Goal: Browse casually: Explore the website without a specific task or goal

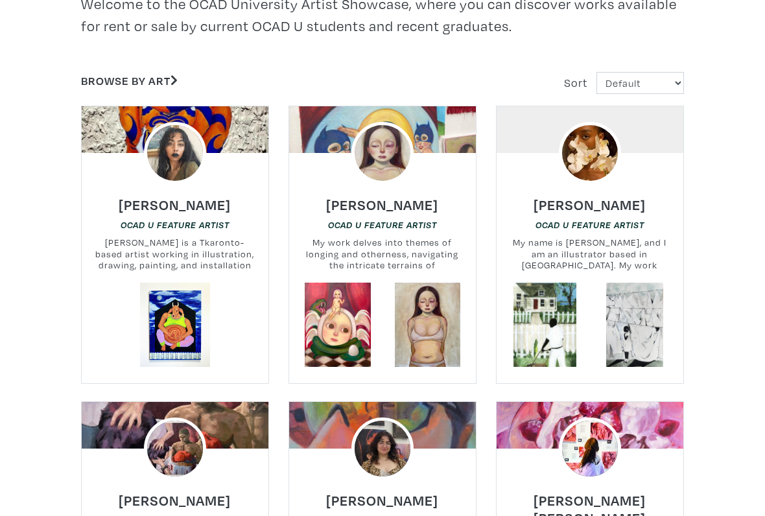
scroll to position [401, 0]
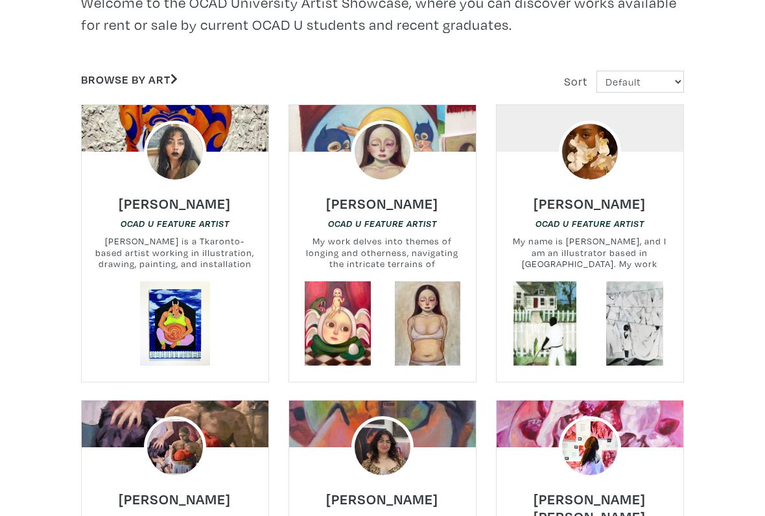
click at [637, 303] on link at bounding box center [634, 323] width 84 height 84
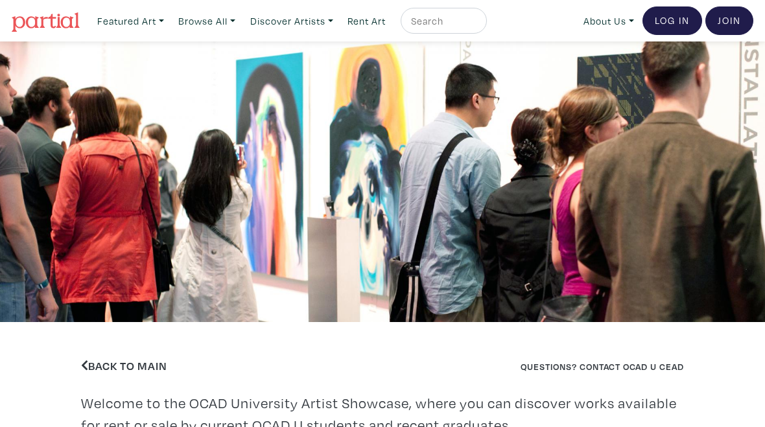
scroll to position [437, 0]
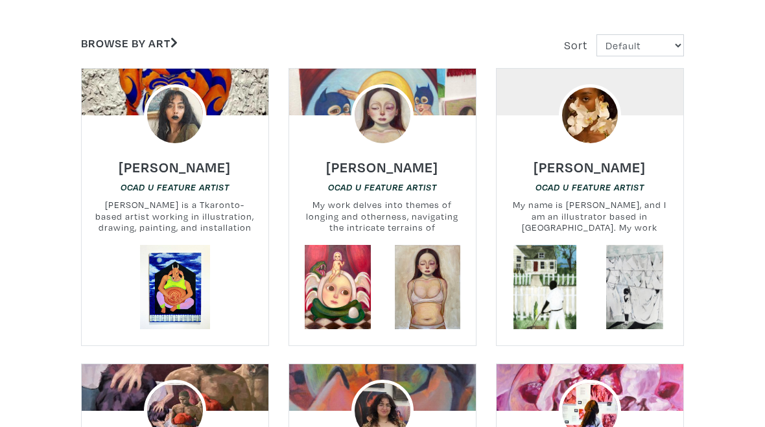
click at [539, 285] on link at bounding box center [545, 287] width 84 height 84
click at [610, 119] on img at bounding box center [590, 115] width 62 height 62
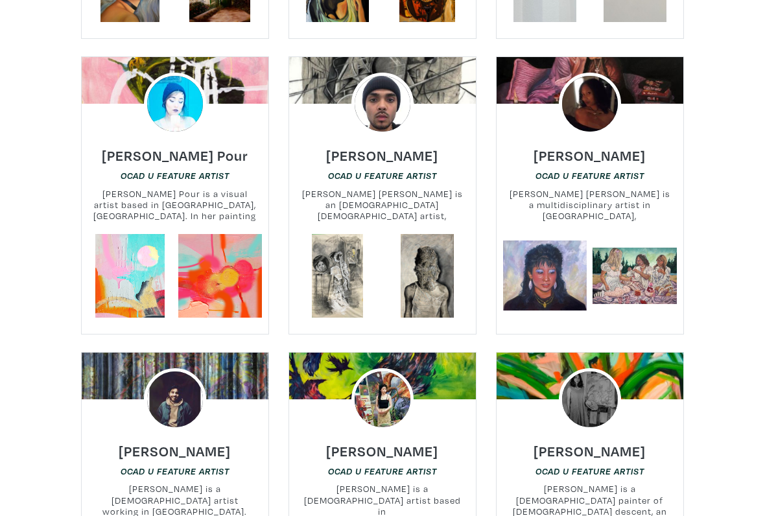
scroll to position [2244, 0]
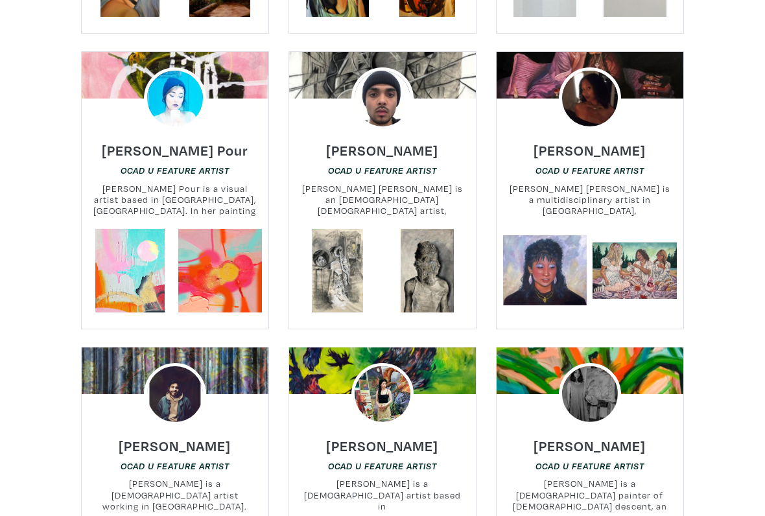
click at [321, 229] on link at bounding box center [338, 271] width 84 height 84
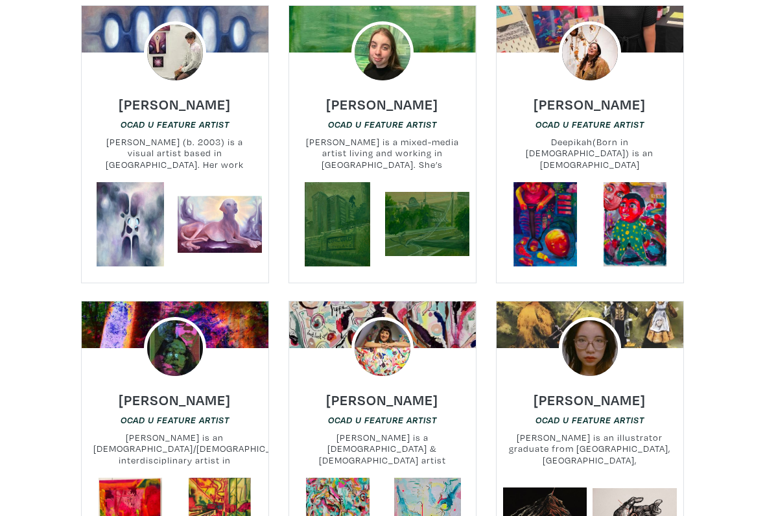
scroll to position [3203, 0]
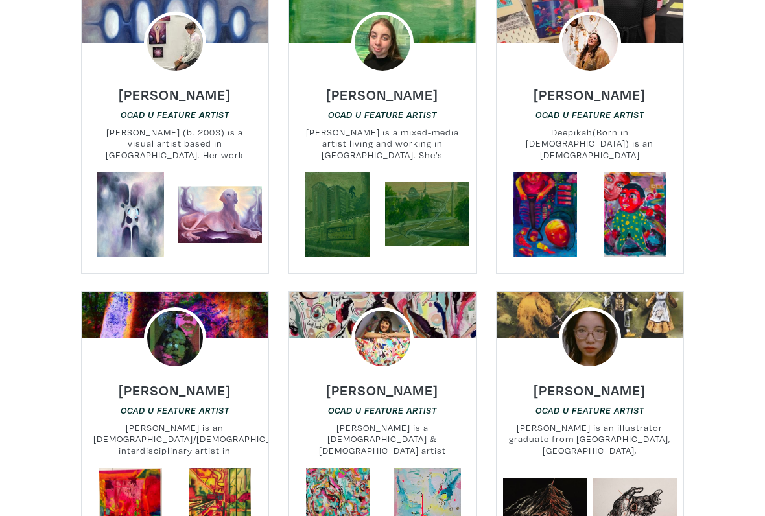
click at [445, 172] on link at bounding box center [427, 214] width 84 height 84
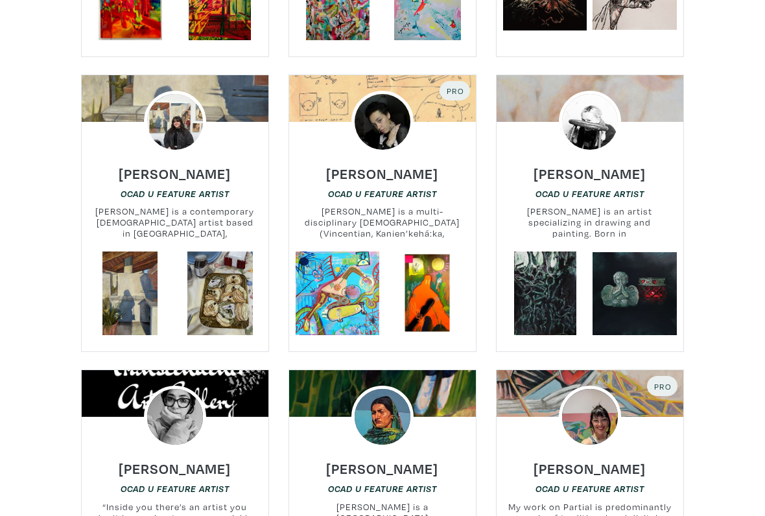
scroll to position [3730, 0]
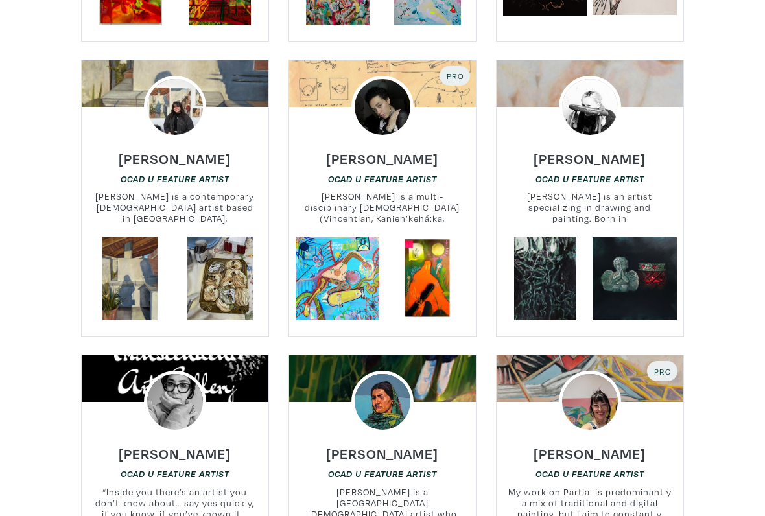
click at [210, 237] on link at bounding box center [220, 279] width 84 height 84
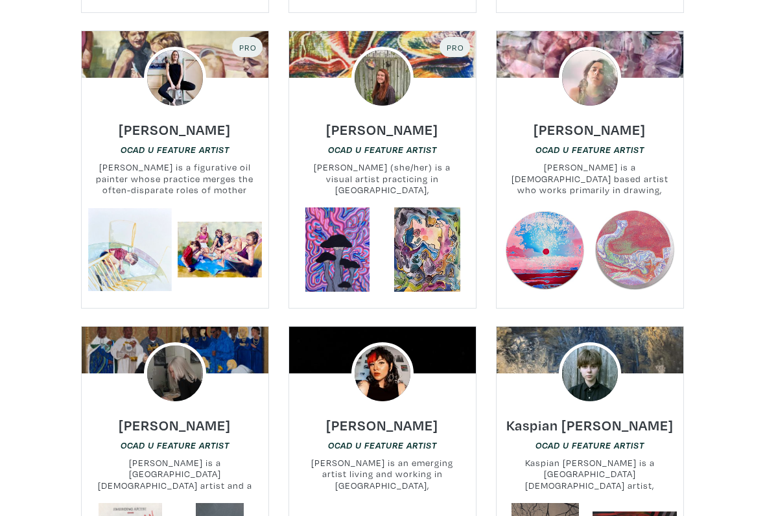
scroll to position [7059, 0]
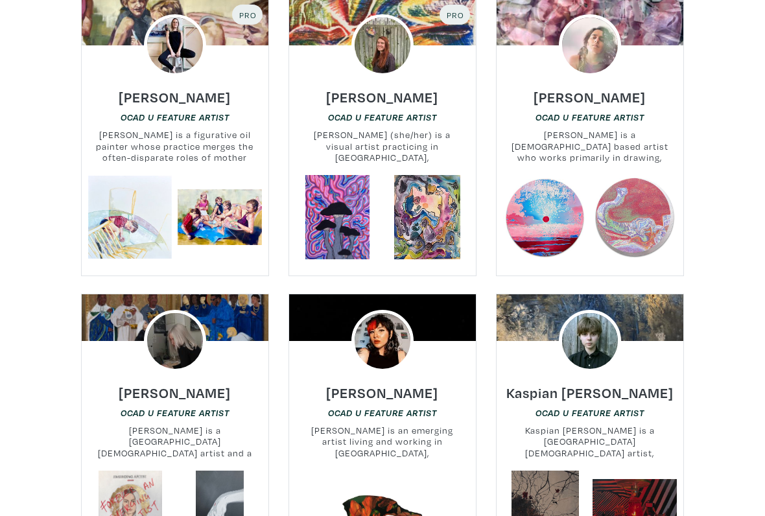
click at [129, 175] on link at bounding box center [130, 217] width 84 height 84
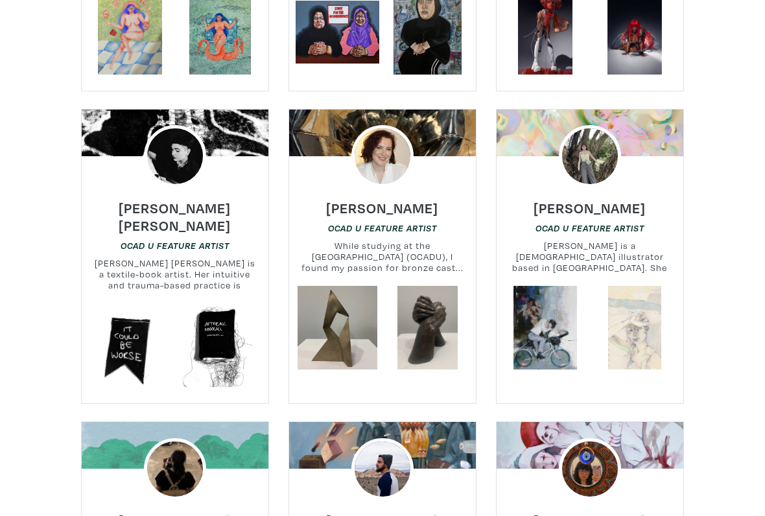
scroll to position [7835, 0]
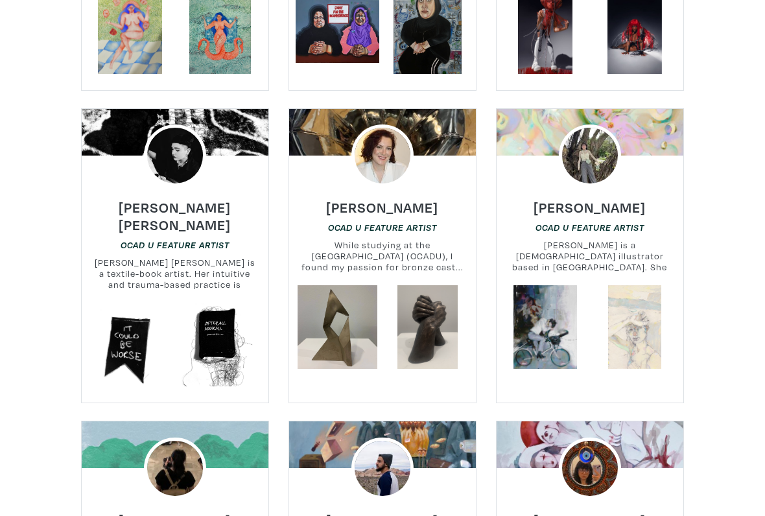
click at [668, 285] on link at bounding box center [634, 327] width 84 height 84
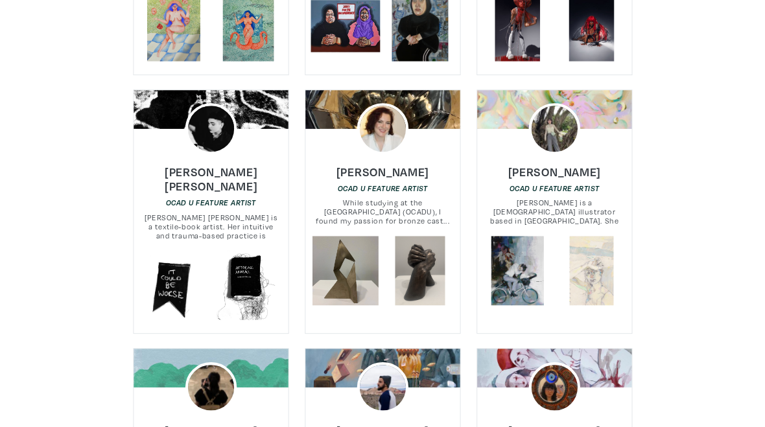
scroll to position [7872, 0]
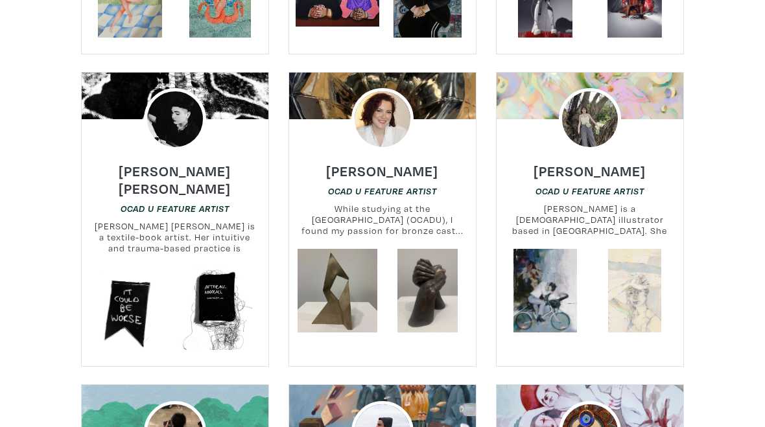
click at [554, 249] on link at bounding box center [545, 291] width 84 height 84
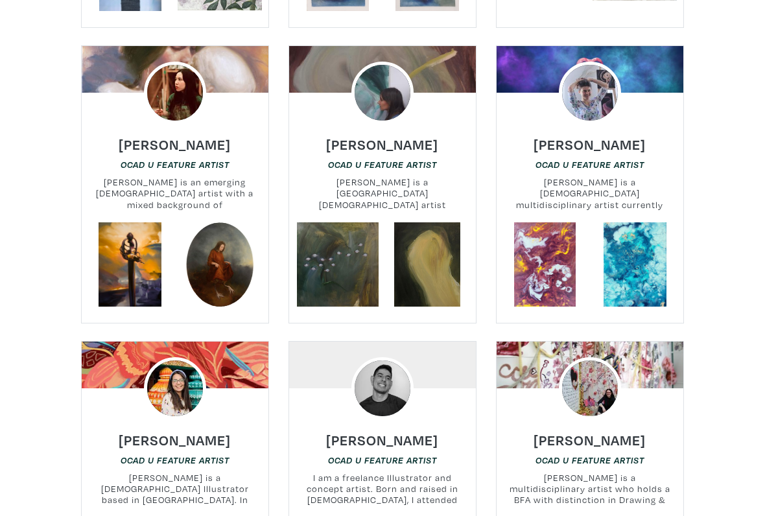
scroll to position [12069, 0]
click at [387, 222] on link at bounding box center [427, 264] width 84 height 84
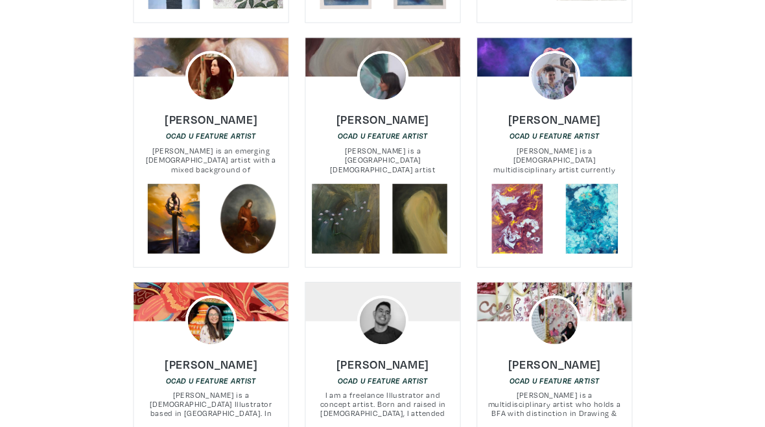
scroll to position [12105, 0]
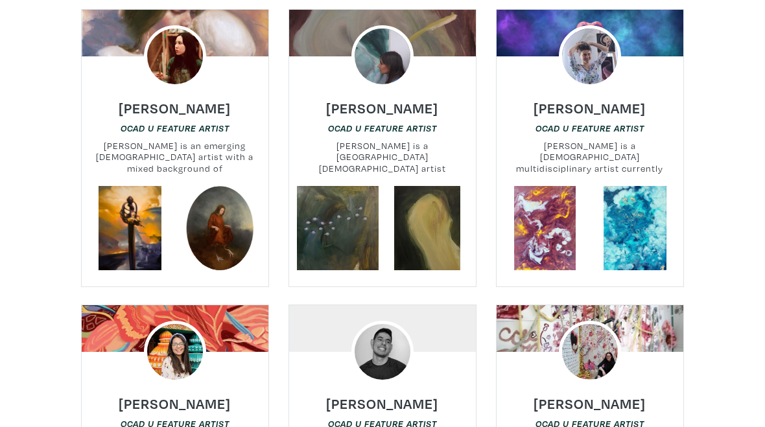
click at [338, 186] on link at bounding box center [338, 228] width 84 height 84
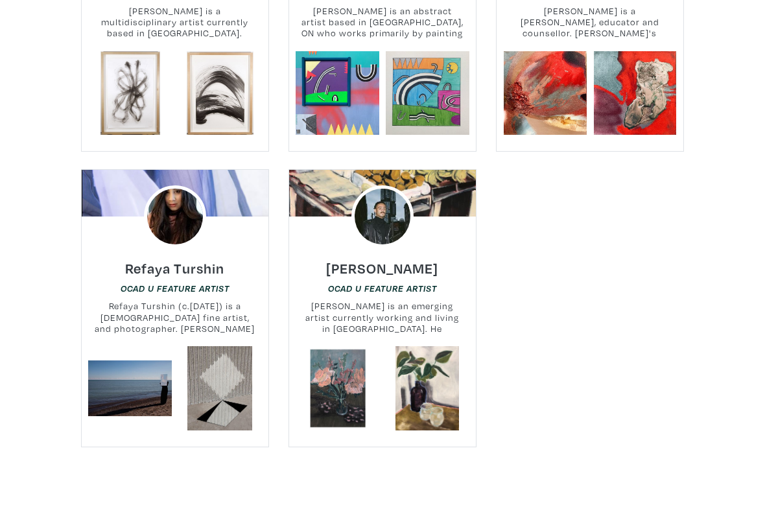
scroll to position [13170, 0]
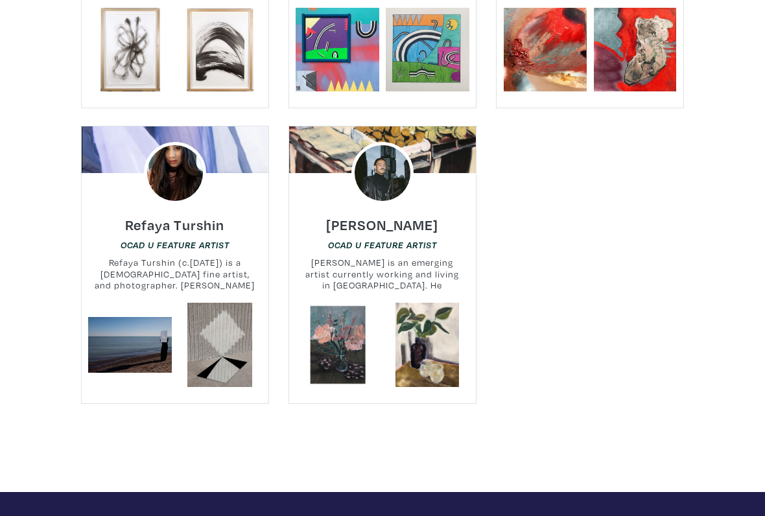
click at [390, 303] on link at bounding box center [427, 345] width 84 height 84
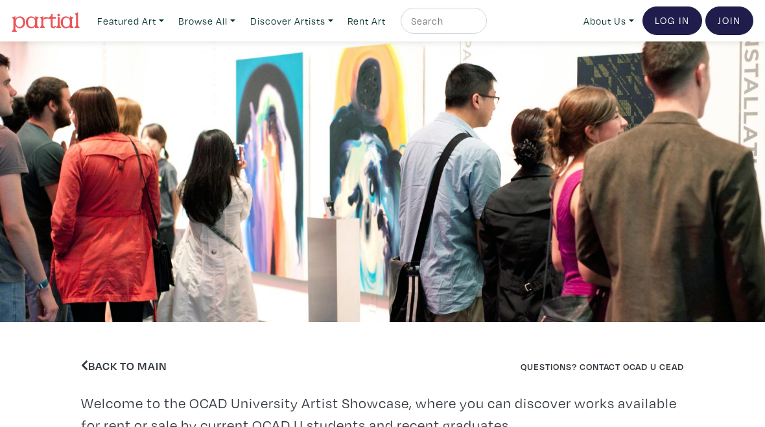
scroll to position [13207, 0]
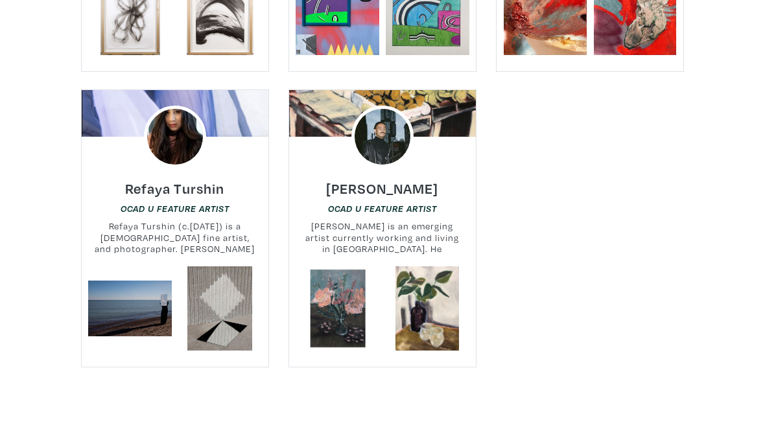
click at [345, 266] on link at bounding box center [338, 308] width 84 height 84
click at [451, 266] on link at bounding box center [427, 308] width 84 height 84
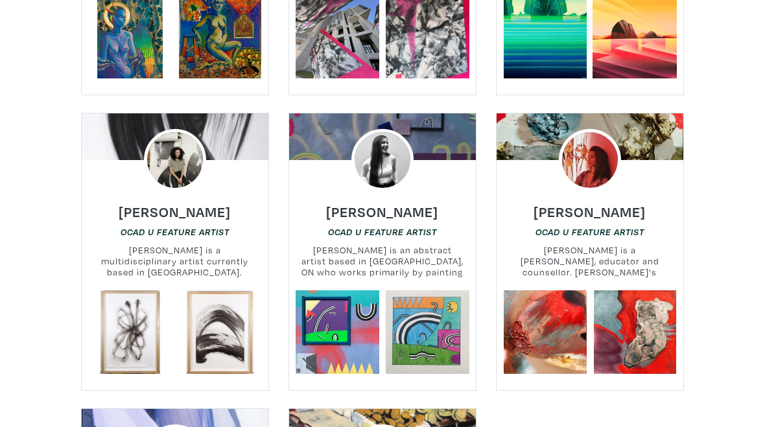
scroll to position [12818, 0]
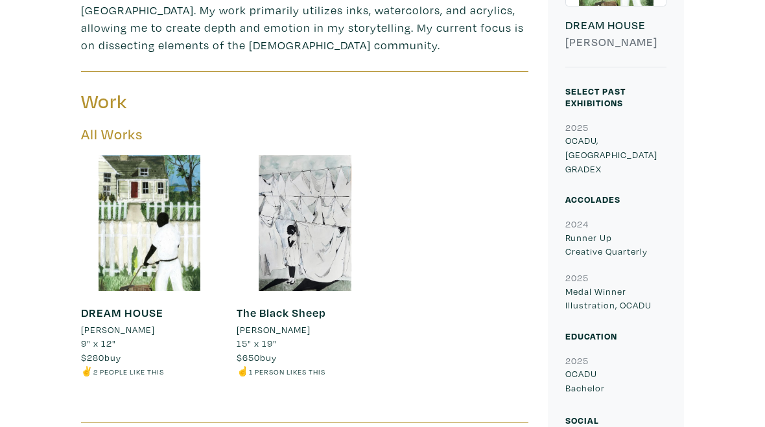
scroll to position [409, 0]
click at [344, 216] on div at bounding box center [305, 223] width 136 height 136
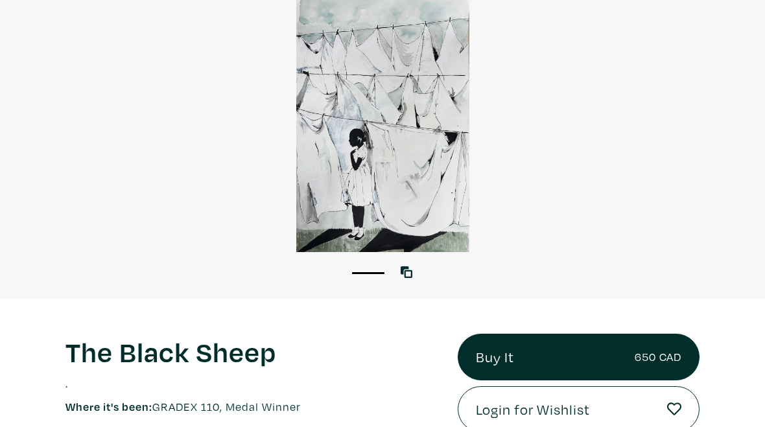
scroll to position [113, 0]
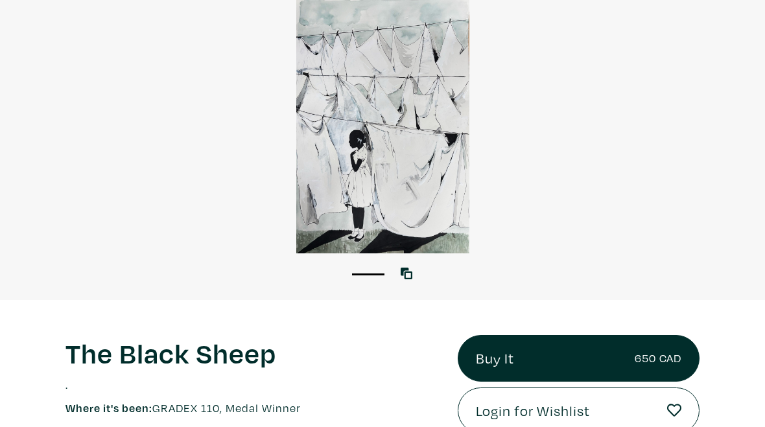
click at [431, 204] on div at bounding box center [382, 126] width 765 height 255
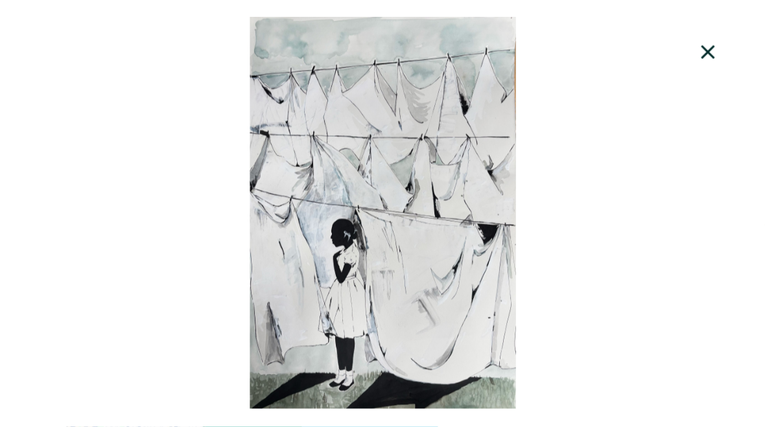
scroll to position [95, 0]
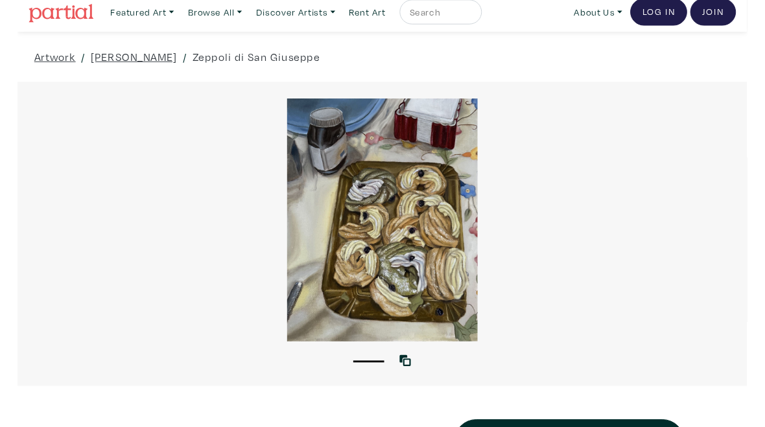
scroll to position [18, 0]
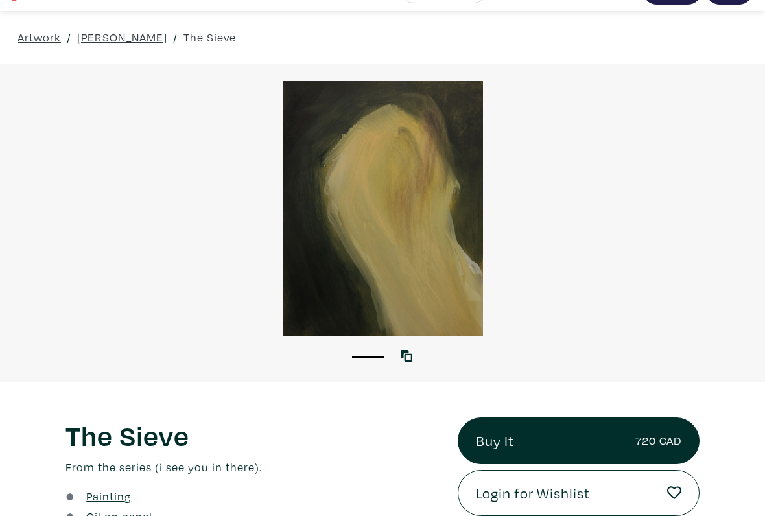
scroll to position [30, 0]
click at [415, 347] on link at bounding box center [409, 355] width 17 height 17
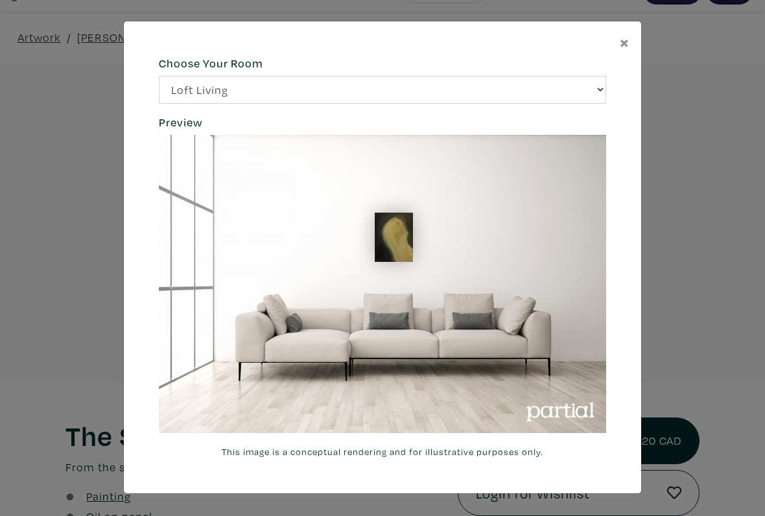
click at [632, 47] on button "×" at bounding box center [624, 41] width 33 height 41
